Goal: Task Accomplishment & Management: Complete application form

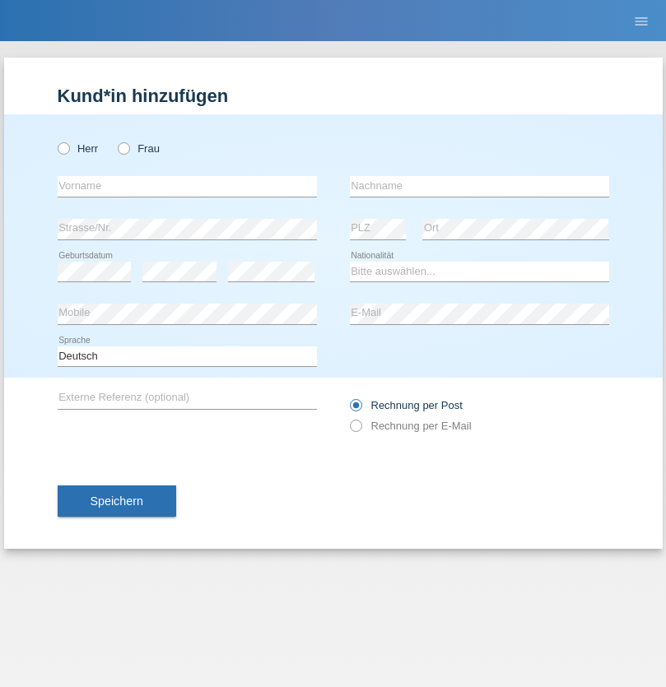
radio input "true"
click at [187, 186] on input "text" at bounding box center [187, 186] width 259 height 21
type input "[PERSON_NAME]"
click at [479, 186] on input "text" at bounding box center [479, 186] width 259 height 21
type input "Önez"
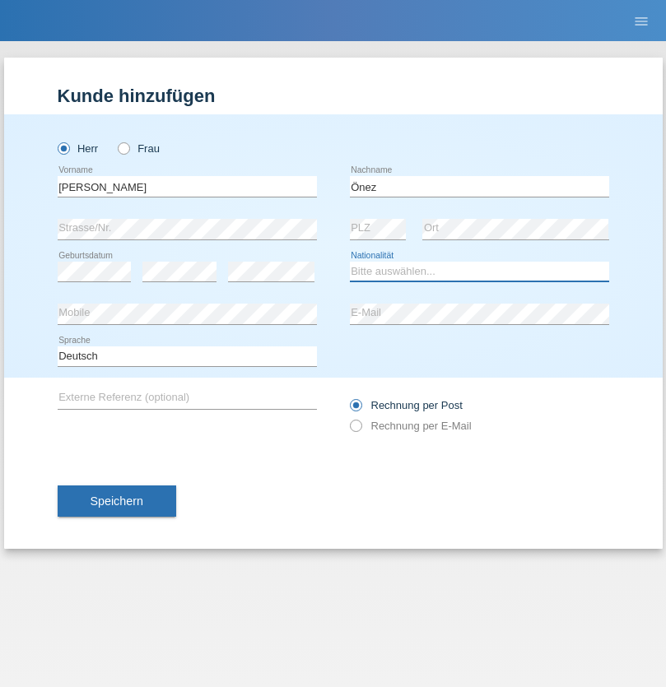
select select "TR"
select select "C"
select select "26"
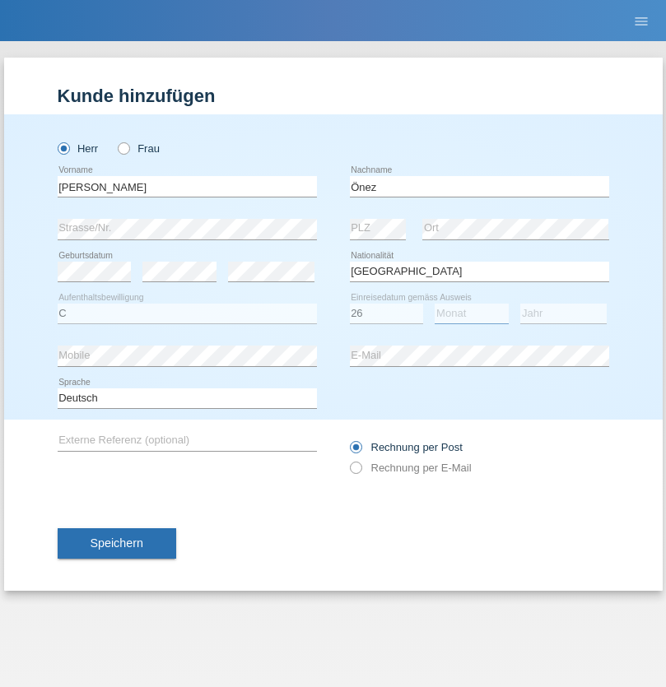
select select "09"
select select "2021"
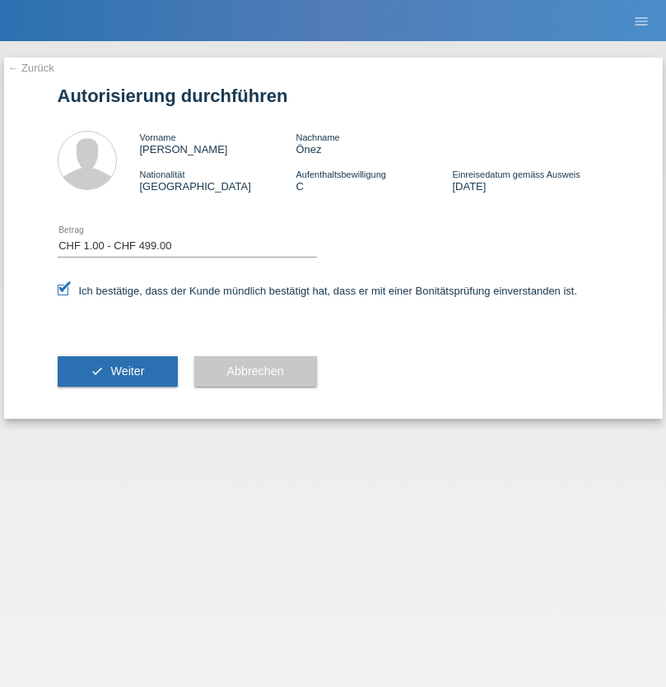
select select "1"
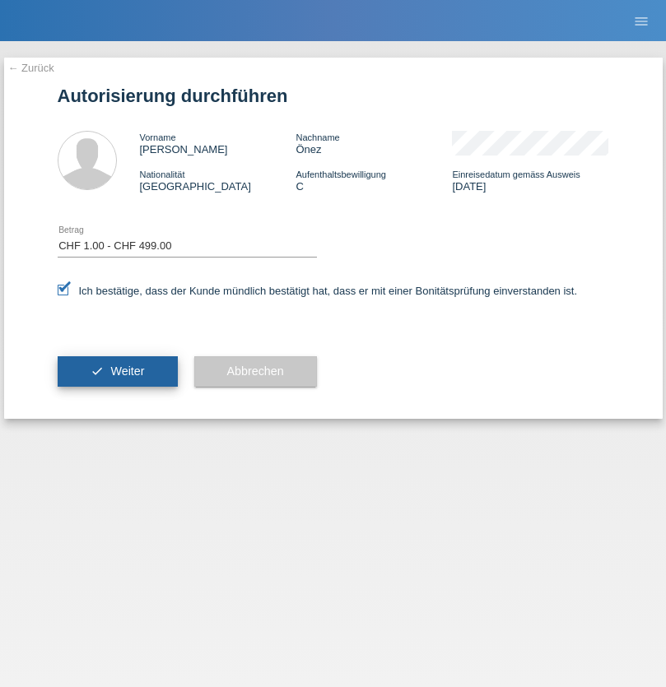
click at [117, 371] on span "Weiter" at bounding box center [127, 371] width 34 height 13
